Goal: Navigation & Orientation: Find specific page/section

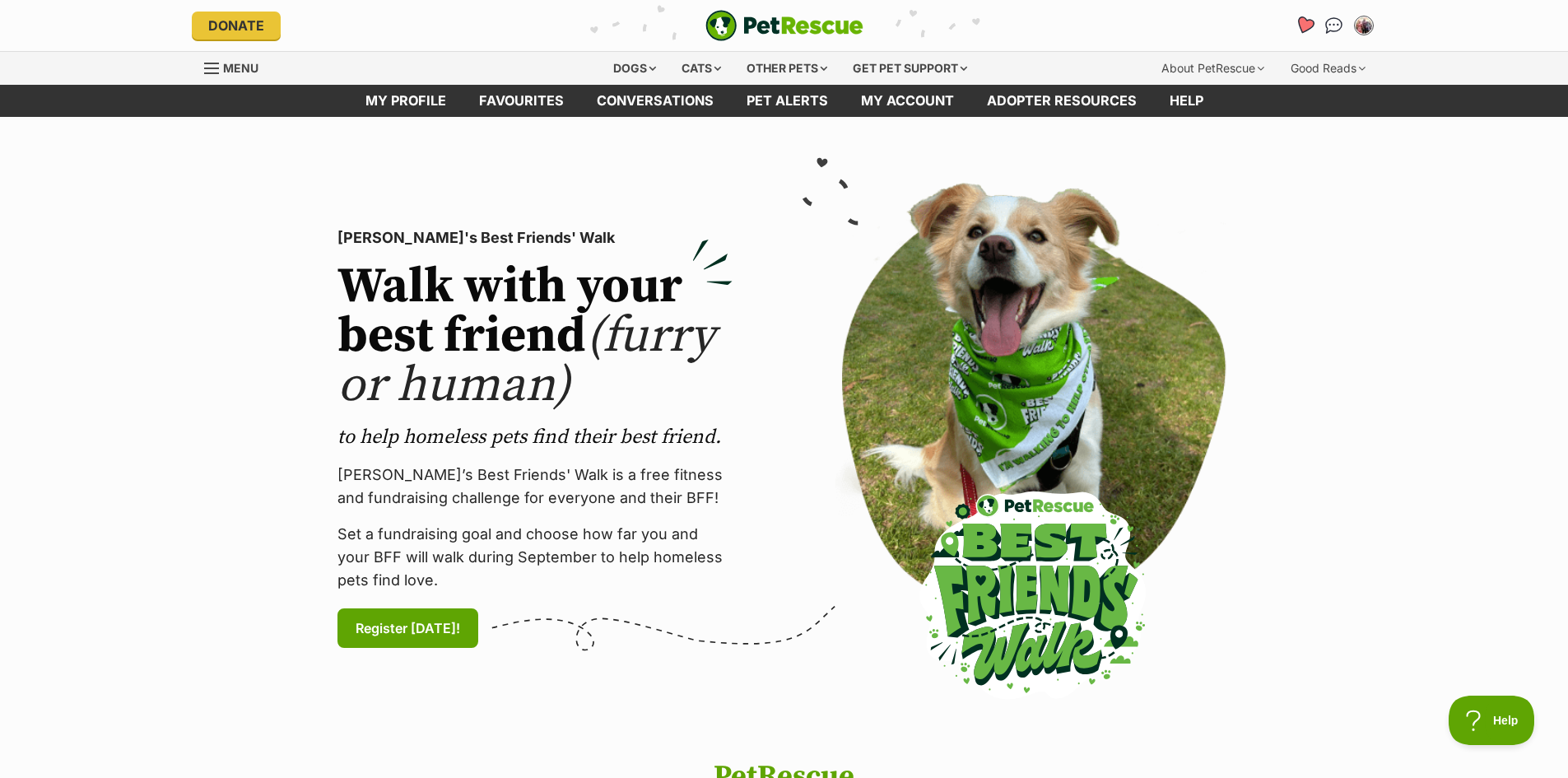
click at [1305, 27] on icon "Favourites" at bounding box center [1304, 25] width 19 height 19
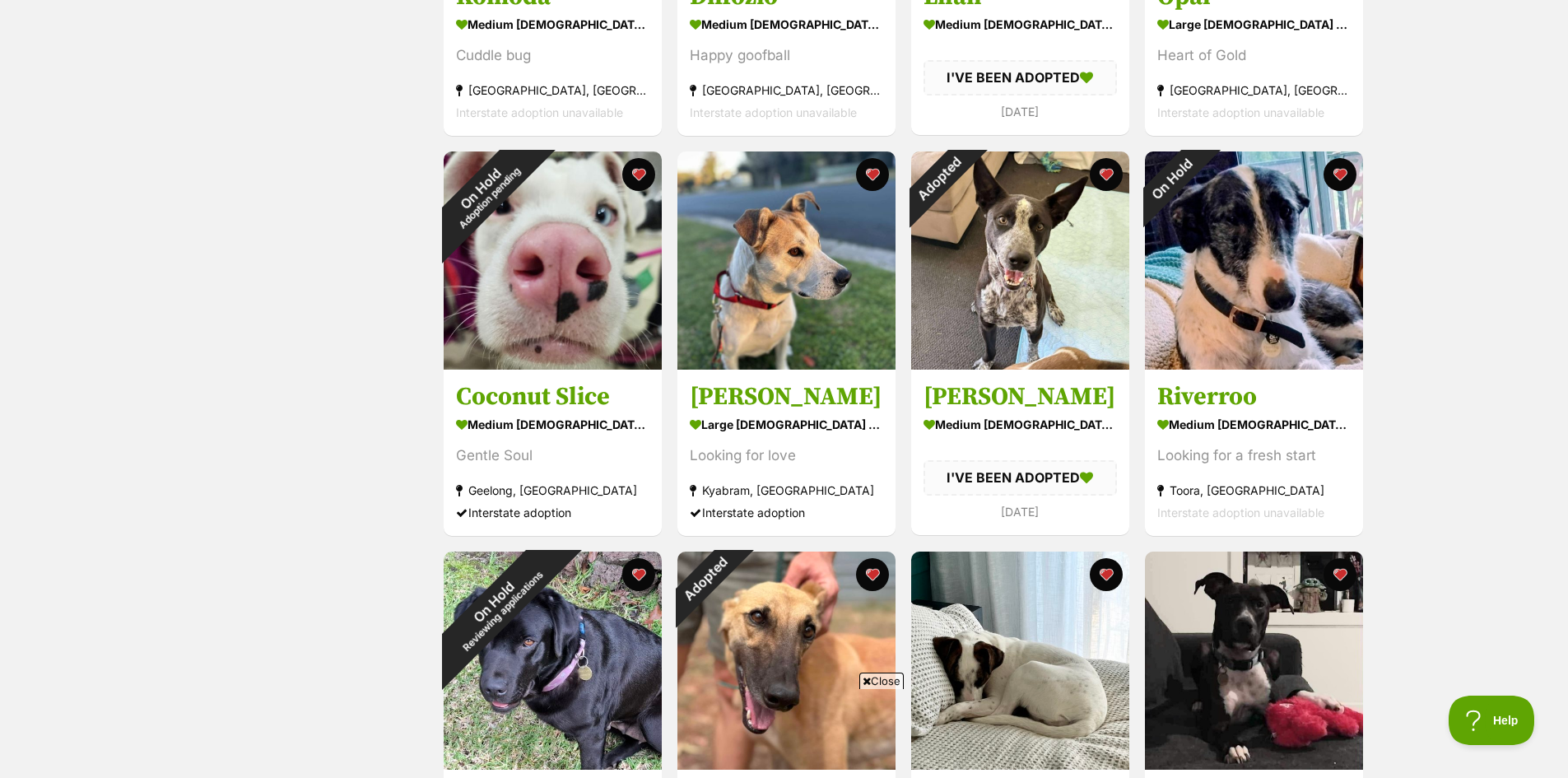
scroll to position [1234, 0]
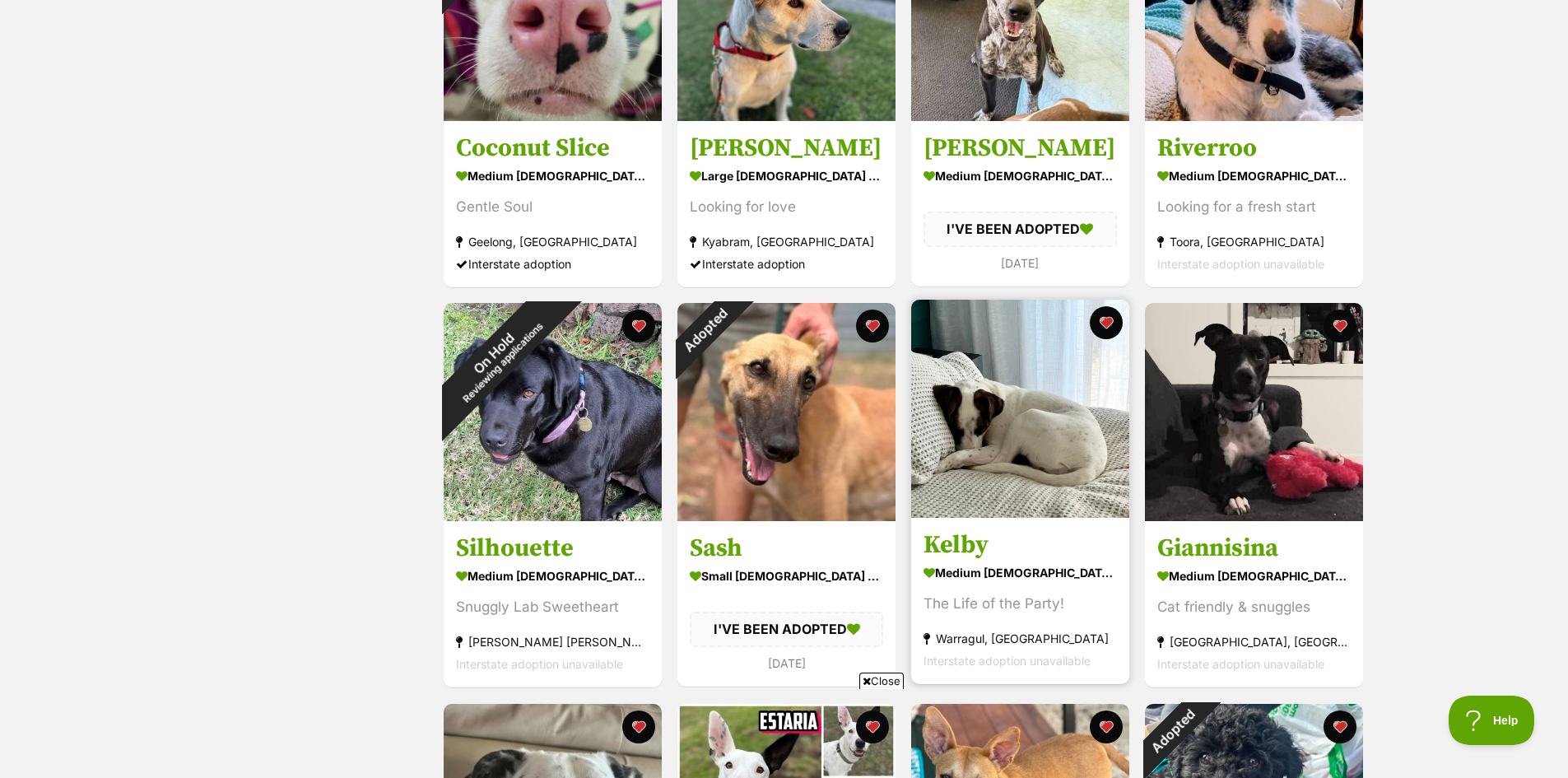
click at [1019, 483] on img at bounding box center [1020, 409] width 218 height 219
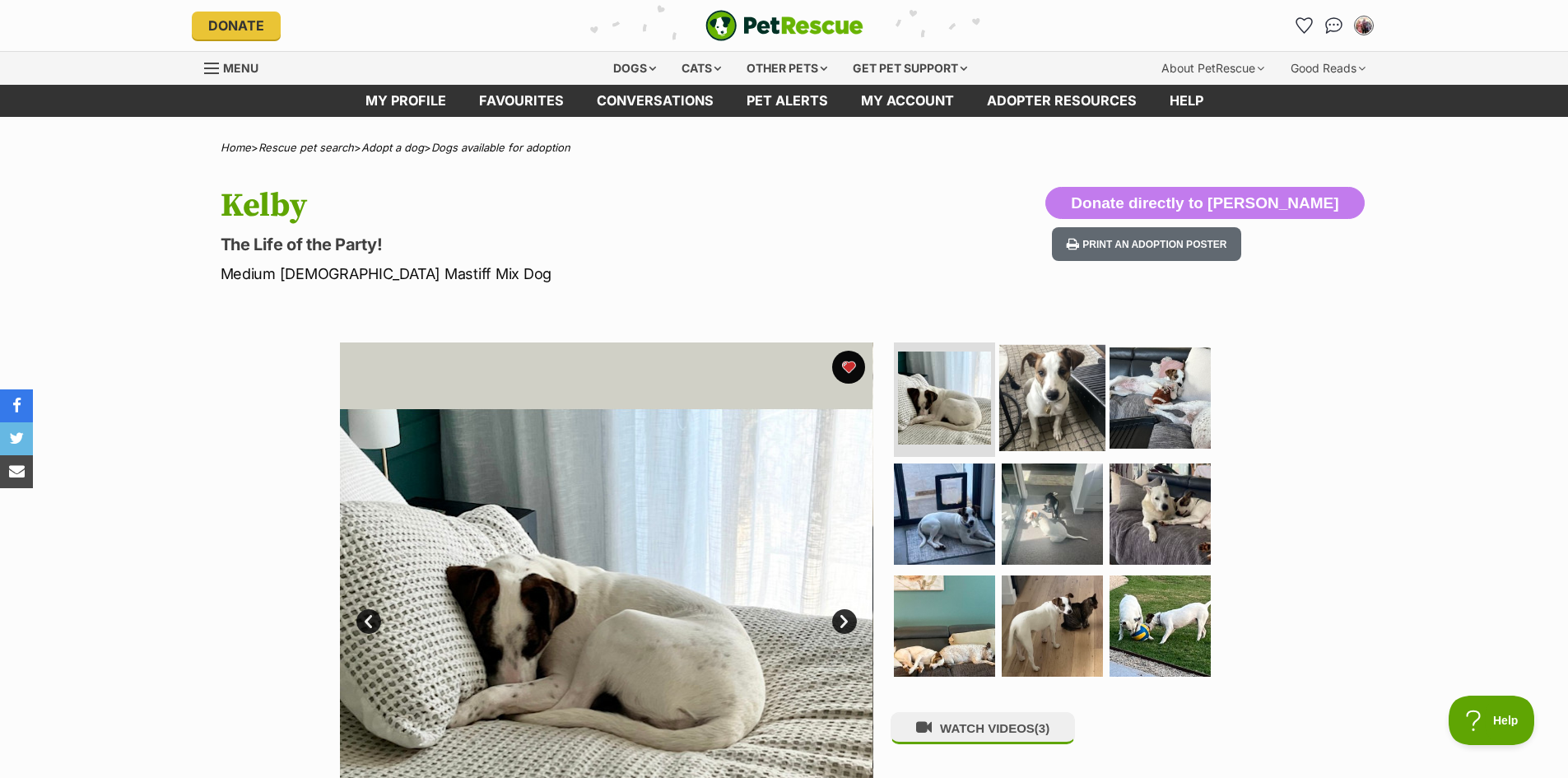
click at [1069, 399] on img at bounding box center [1052, 397] width 107 height 107
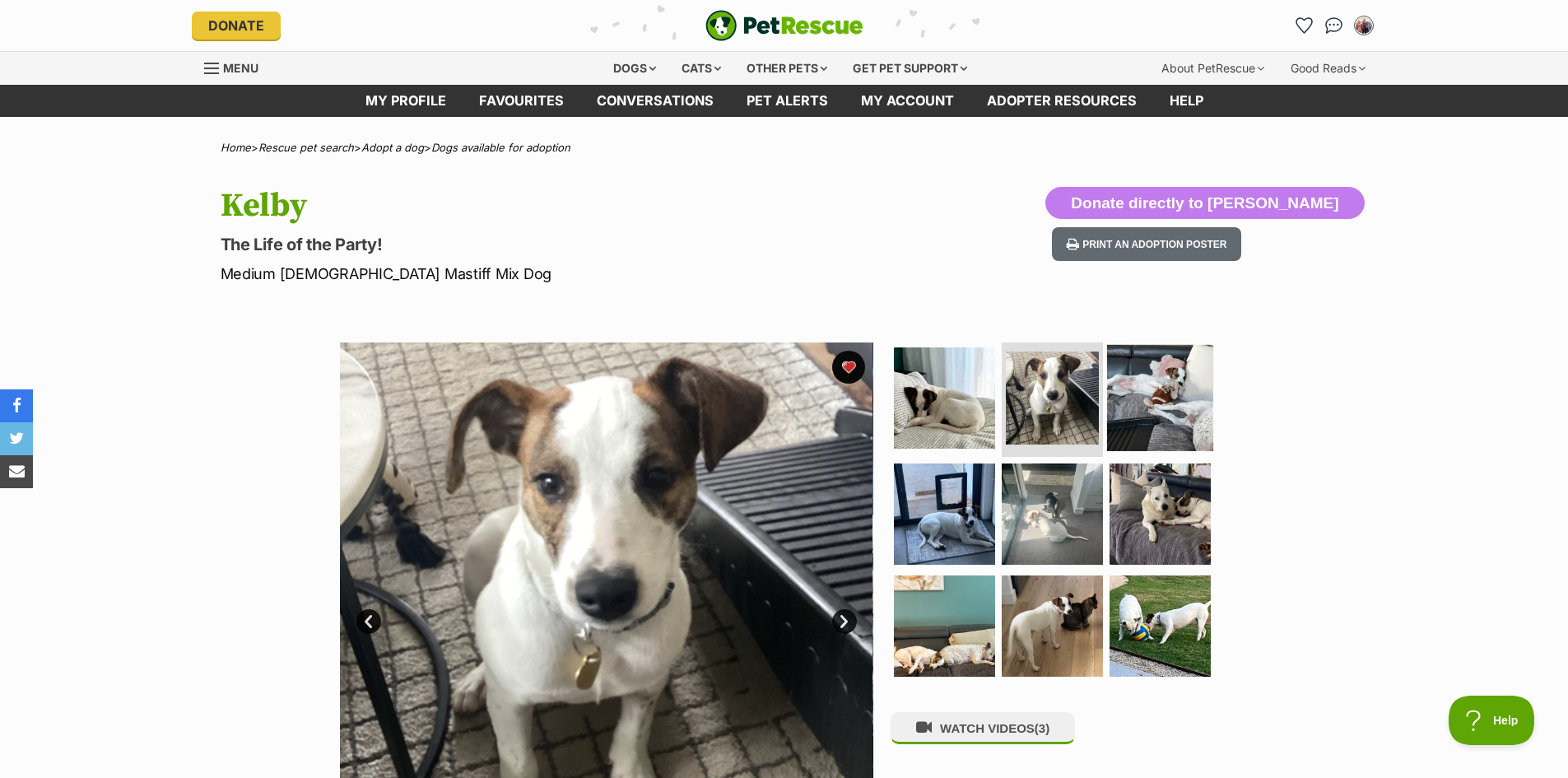
click at [1148, 400] on img at bounding box center [1160, 397] width 107 height 107
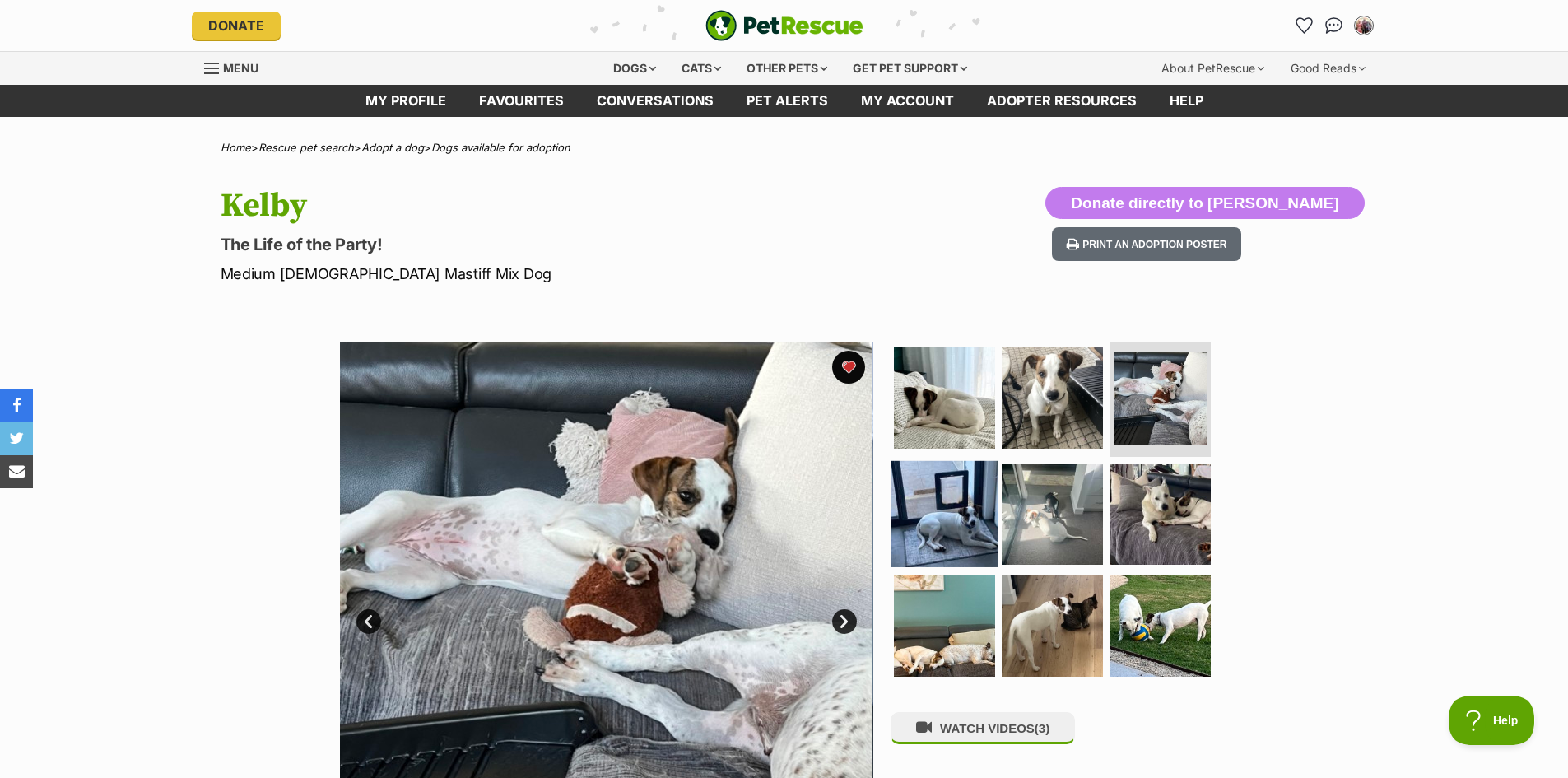
click at [965, 501] on img at bounding box center [944, 514] width 107 height 107
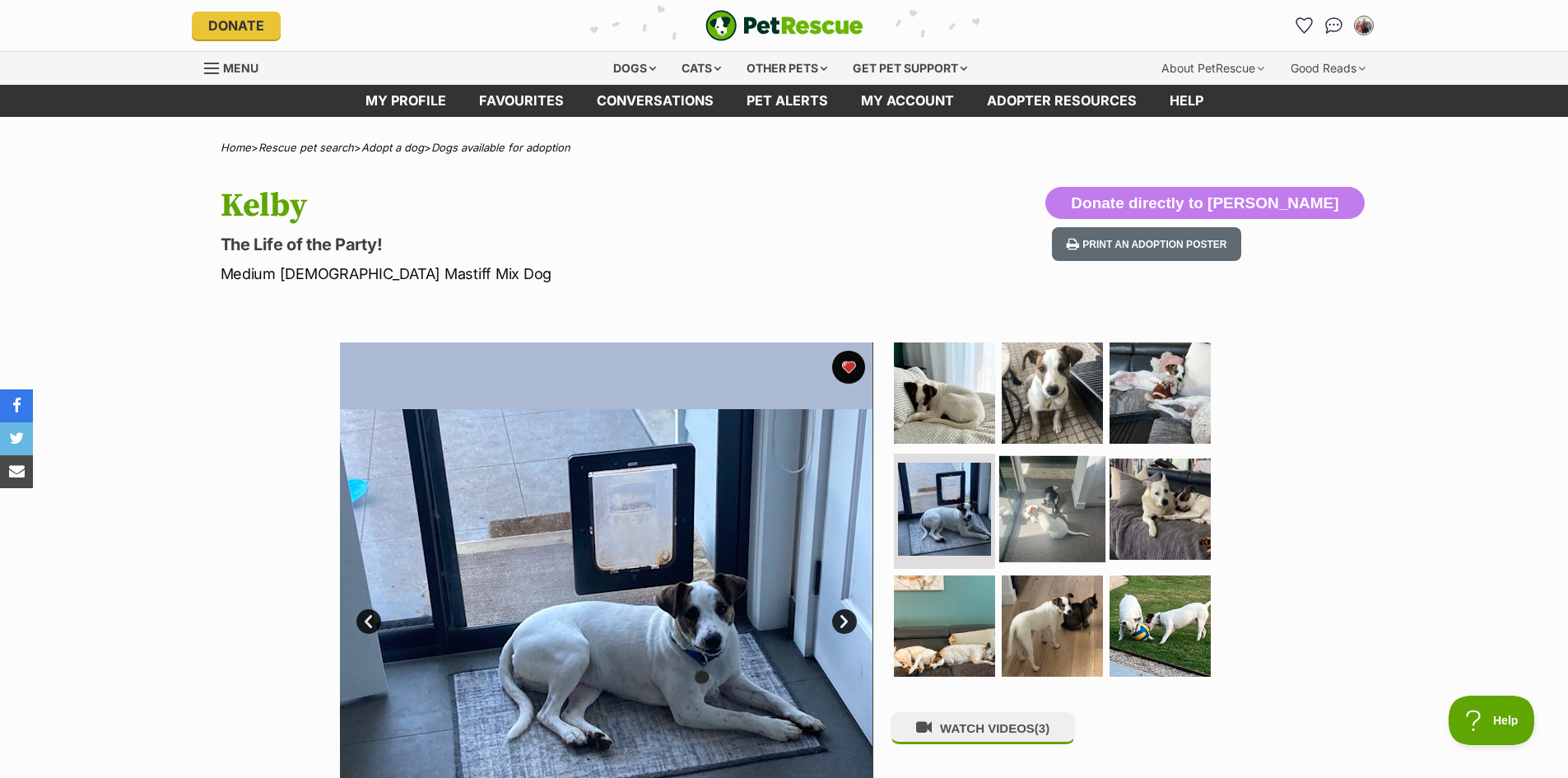
click at [1076, 518] on img at bounding box center [1052, 509] width 107 height 107
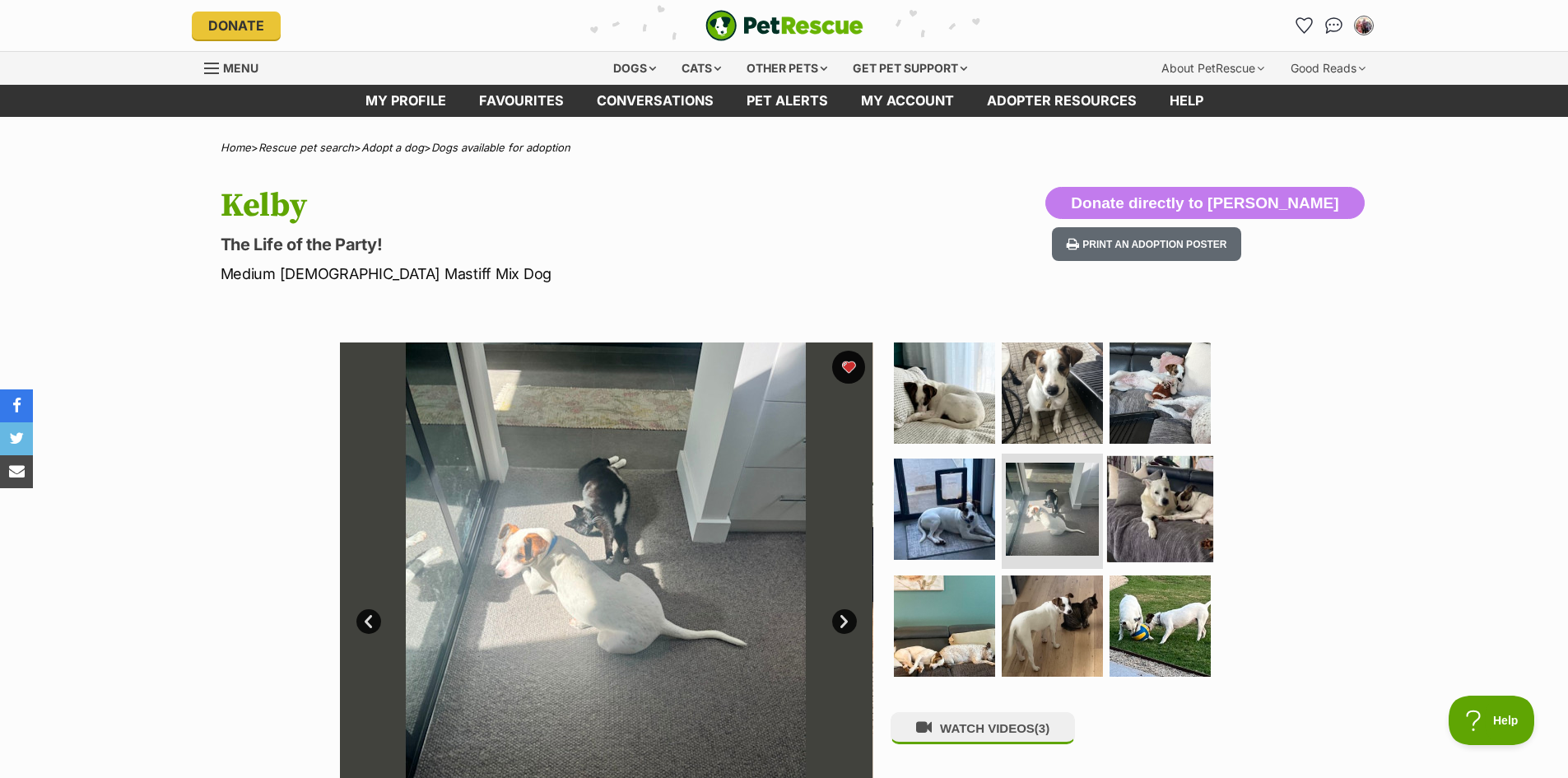
click at [1139, 518] on img at bounding box center [1160, 509] width 107 height 107
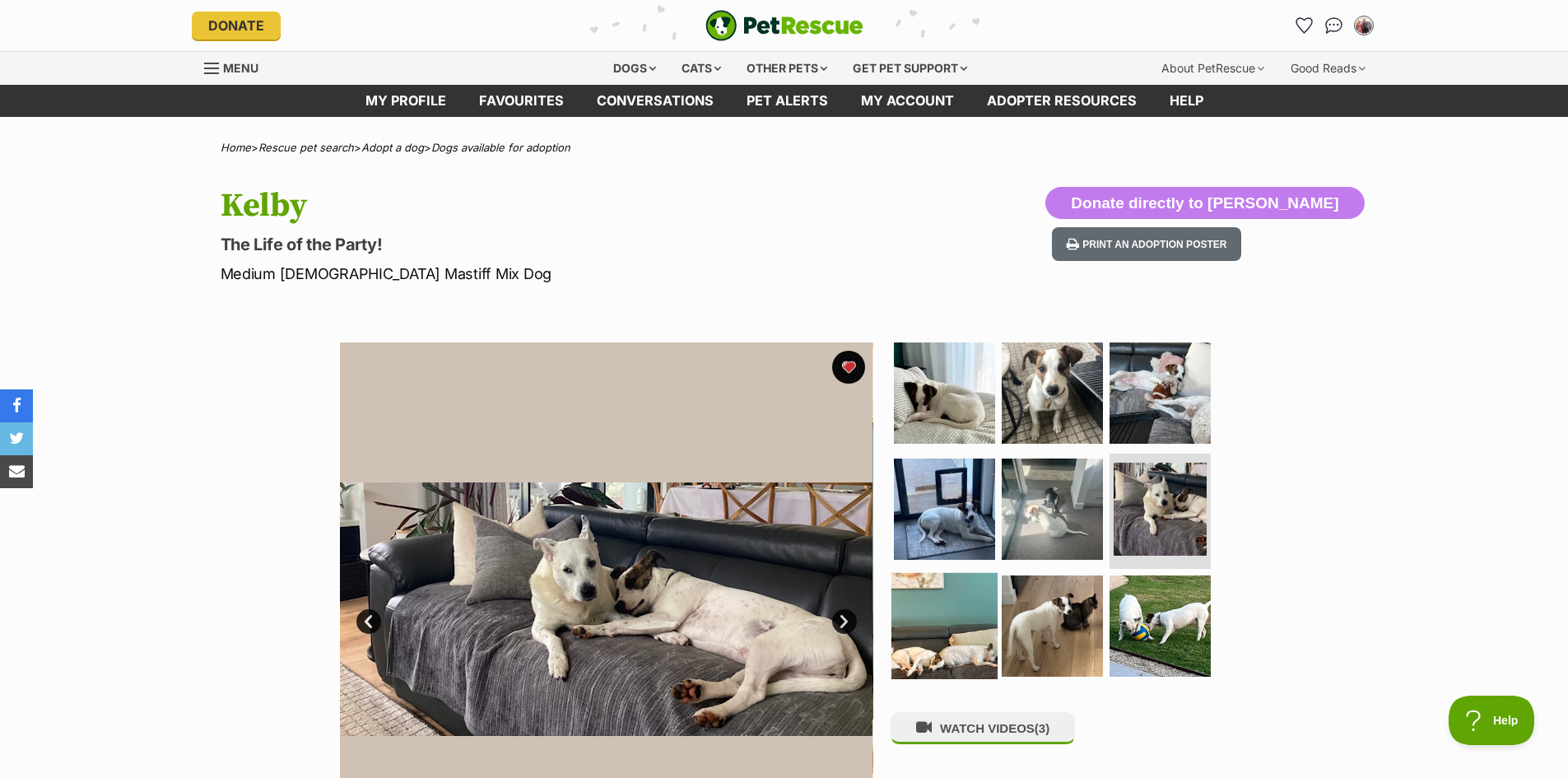
click at [921, 619] on img at bounding box center [944, 626] width 107 height 107
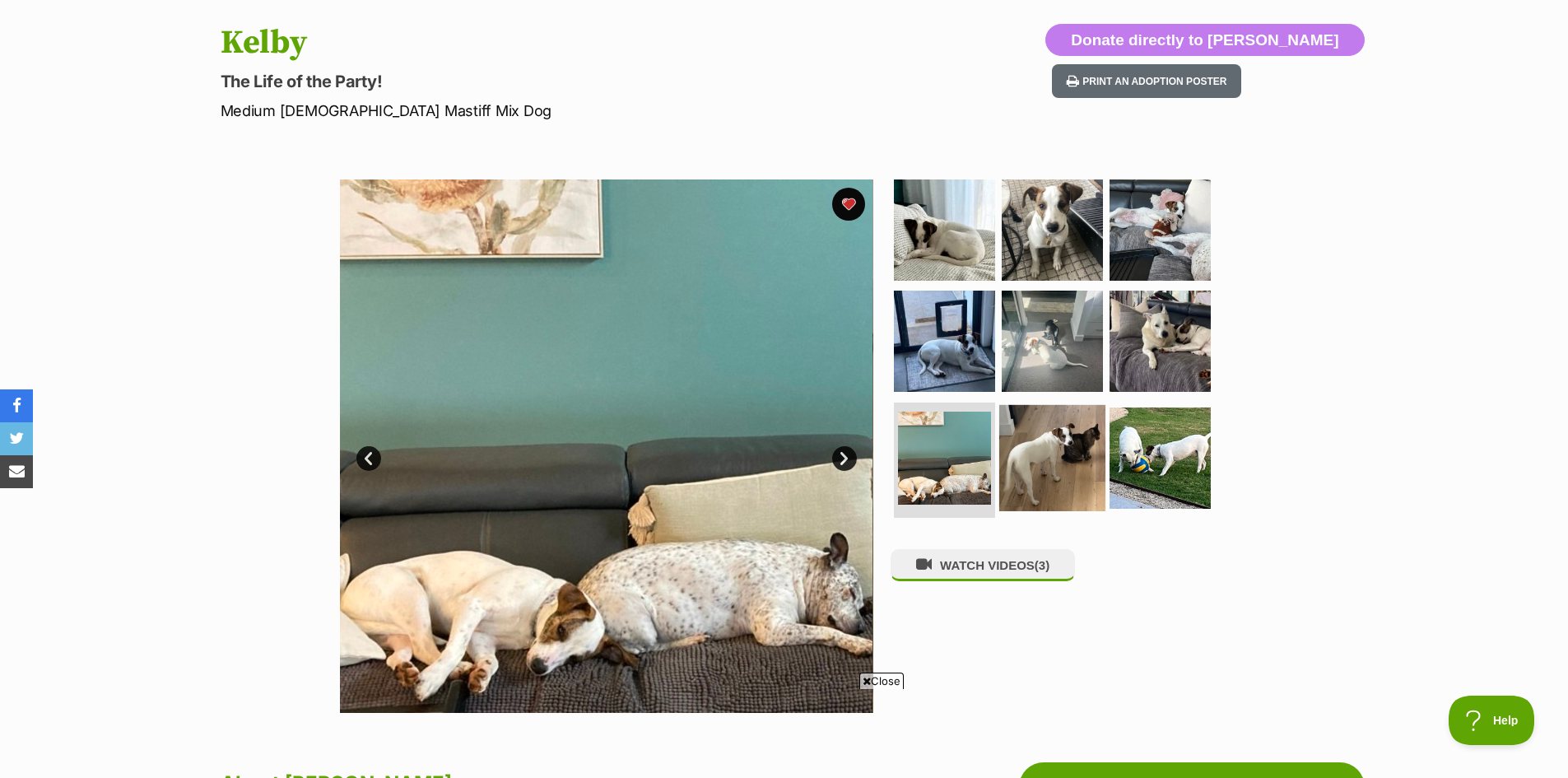
scroll to position [165, 0]
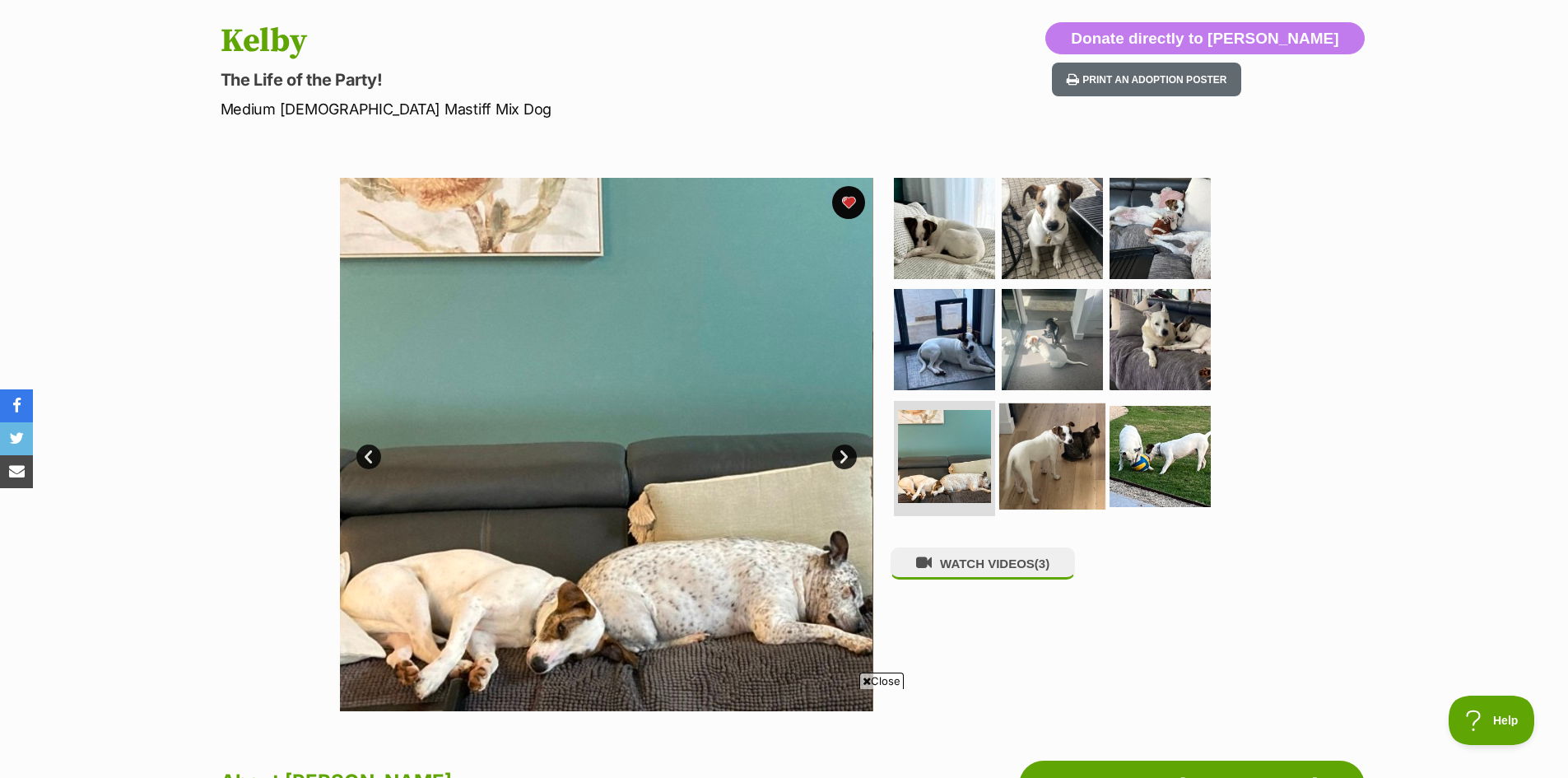
click at [1057, 467] on img at bounding box center [1052, 456] width 107 height 107
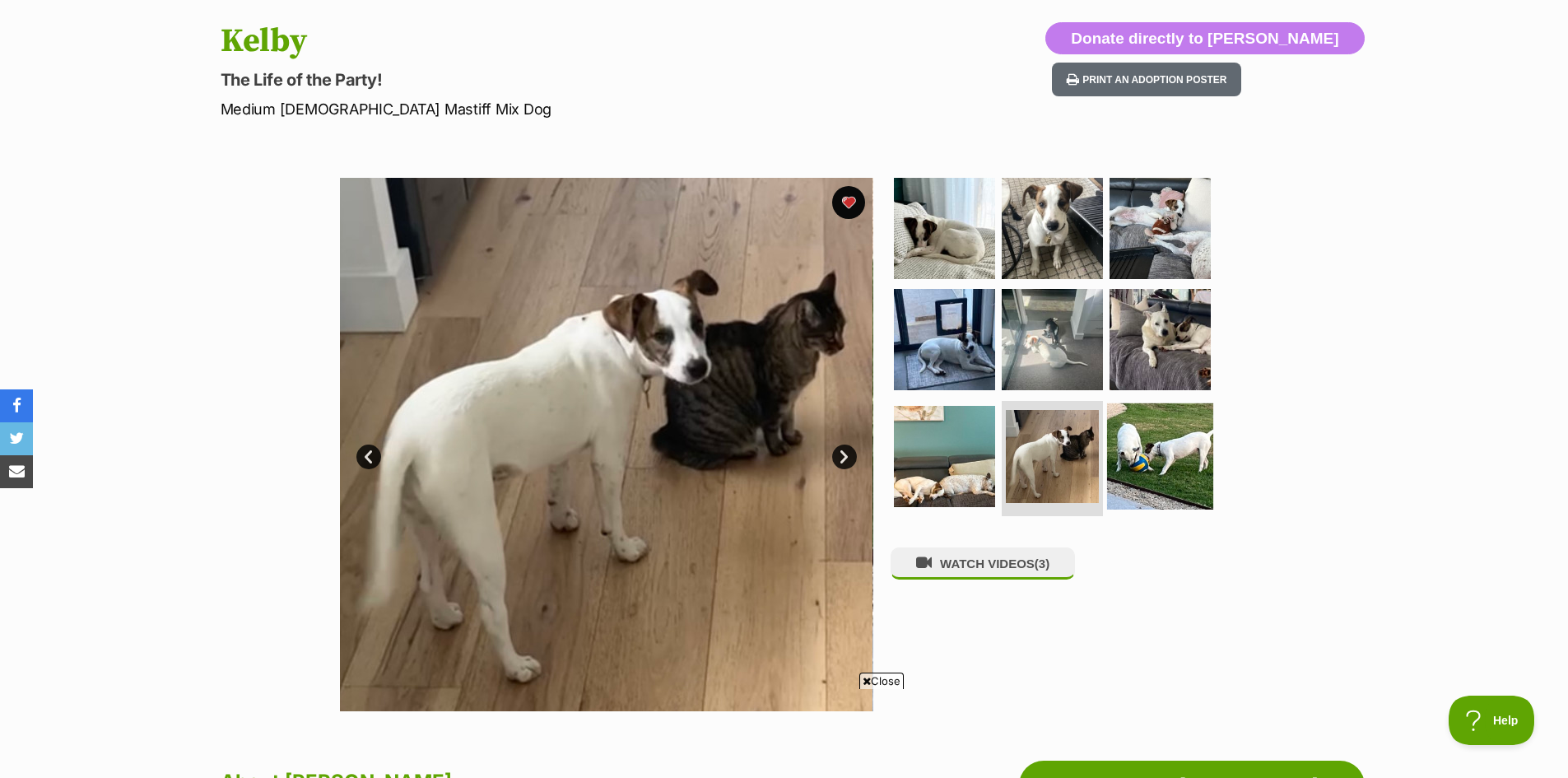
click at [1163, 462] on img at bounding box center [1160, 456] width 107 height 107
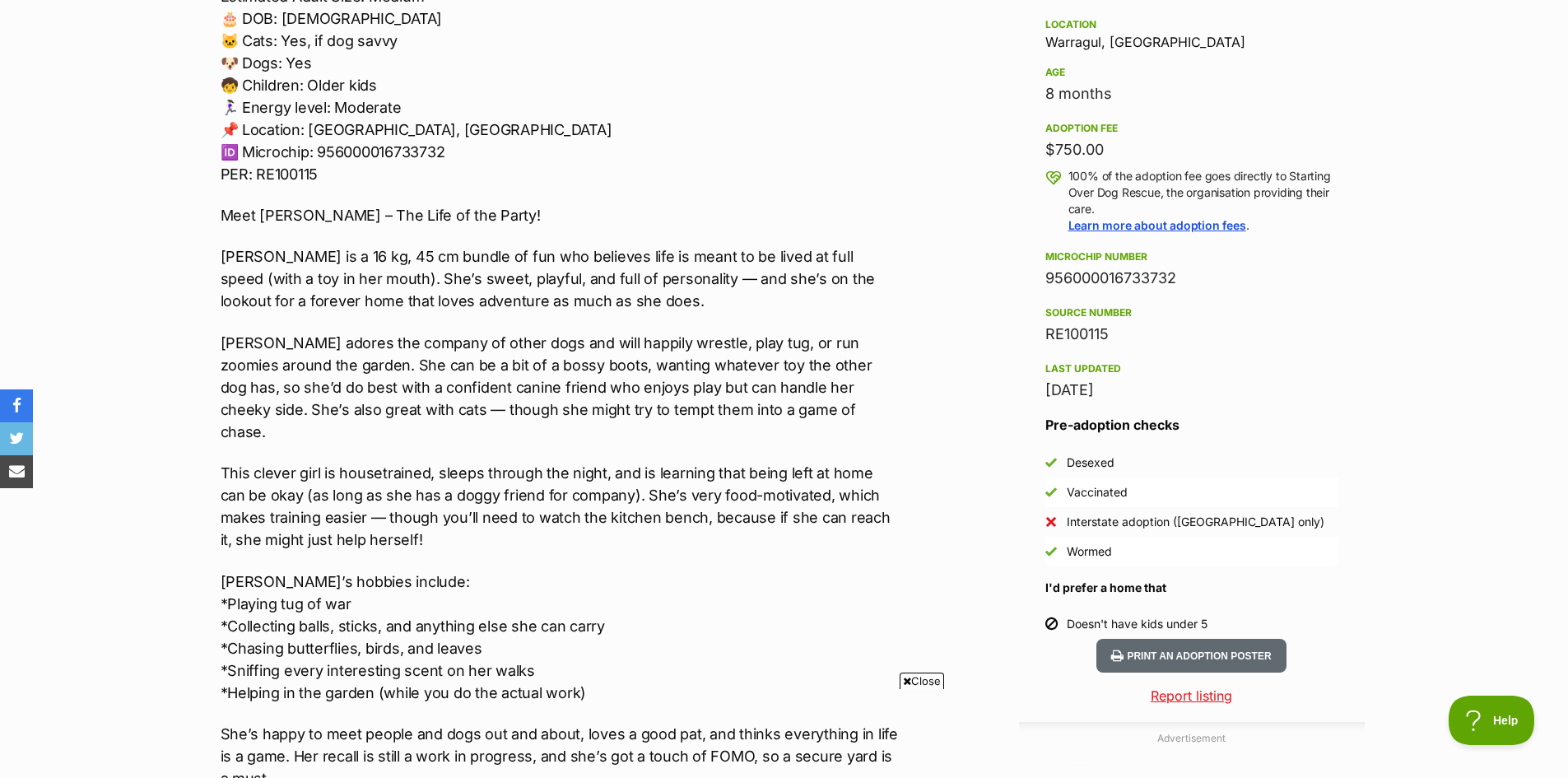
scroll to position [823, 0]
